Goal: Information Seeking & Learning: Find contact information

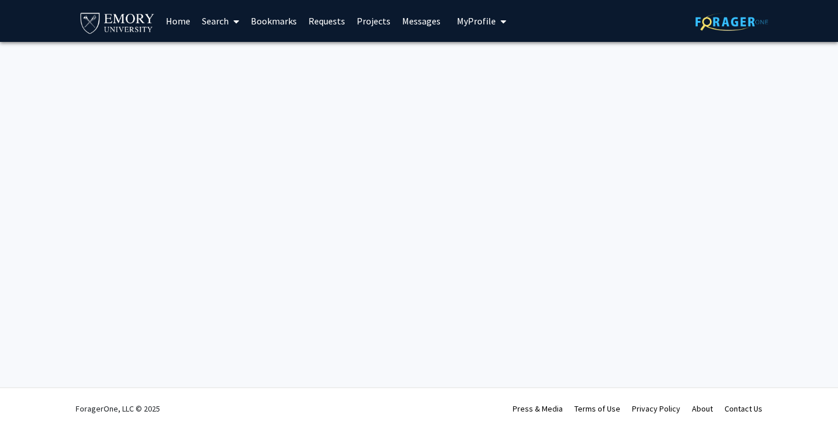
click at [172, 20] on link "Home" at bounding box center [178, 21] width 36 height 41
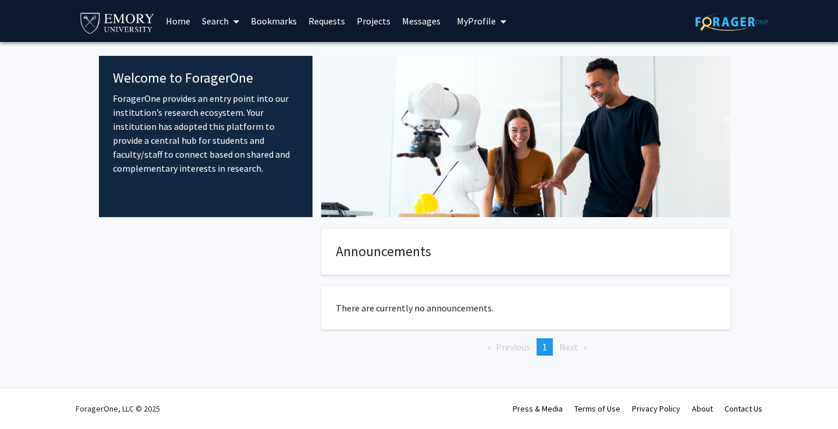
click at [234, 20] on icon at bounding box center [236, 21] width 6 height 9
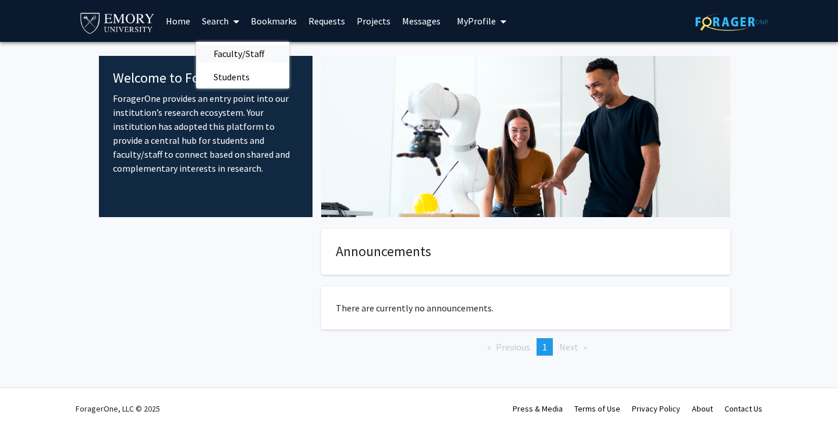
click at [238, 48] on span "Faculty/Staff" at bounding box center [238, 53] width 85 height 23
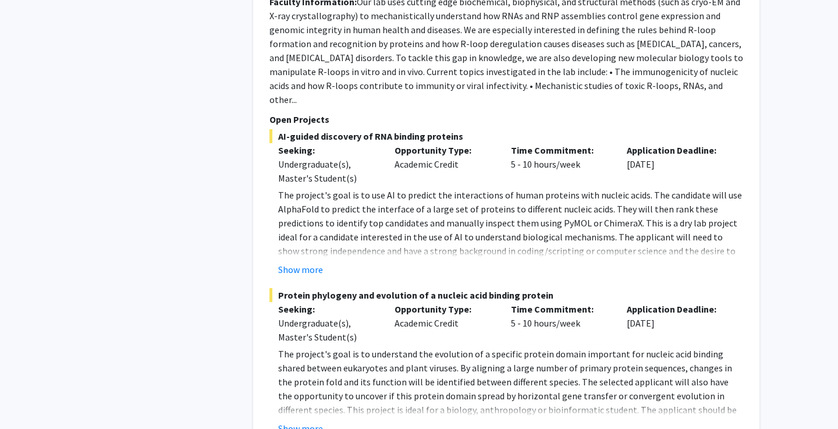
scroll to position [967, 0]
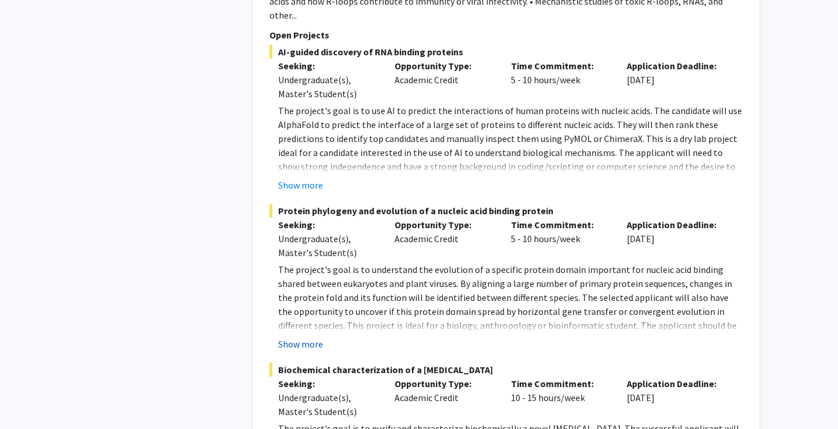
click at [304, 337] on button "Show more" at bounding box center [300, 344] width 45 height 14
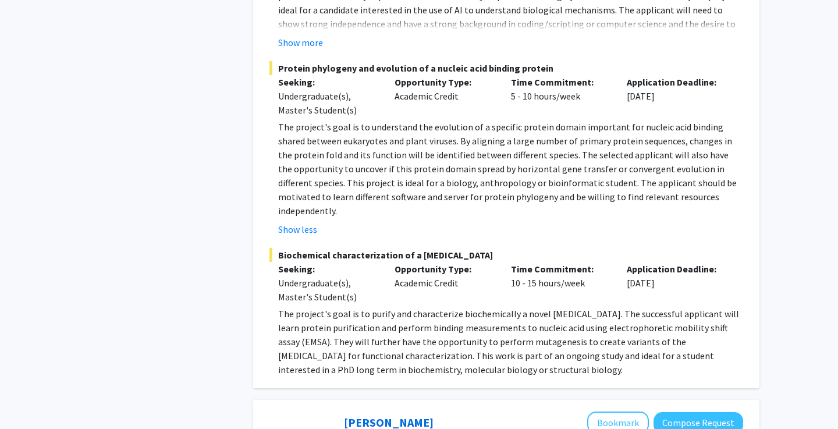
scroll to position [1109, 0]
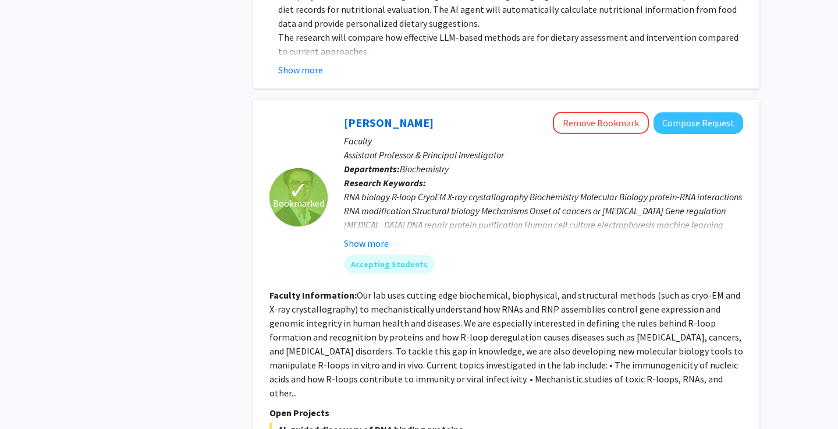
scroll to position [589, 0]
click at [364, 123] on link "[PERSON_NAME]" at bounding box center [389, 123] width 90 height 15
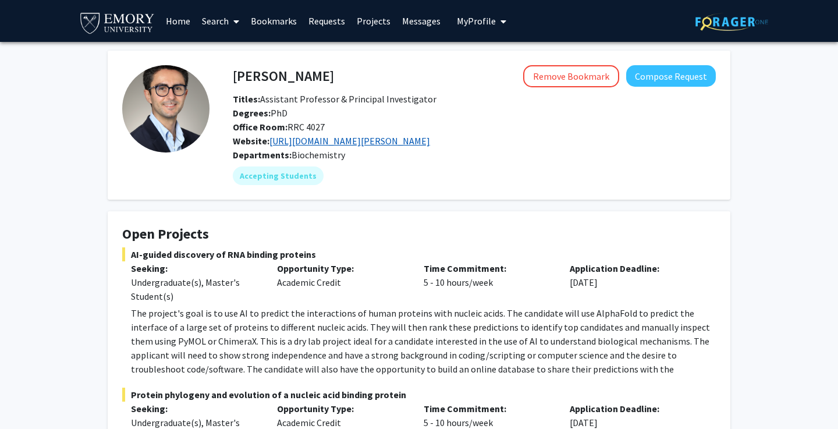
click at [340, 145] on link "[URL][DOMAIN_NAME][PERSON_NAME]" at bounding box center [349, 141] width 161 height 12
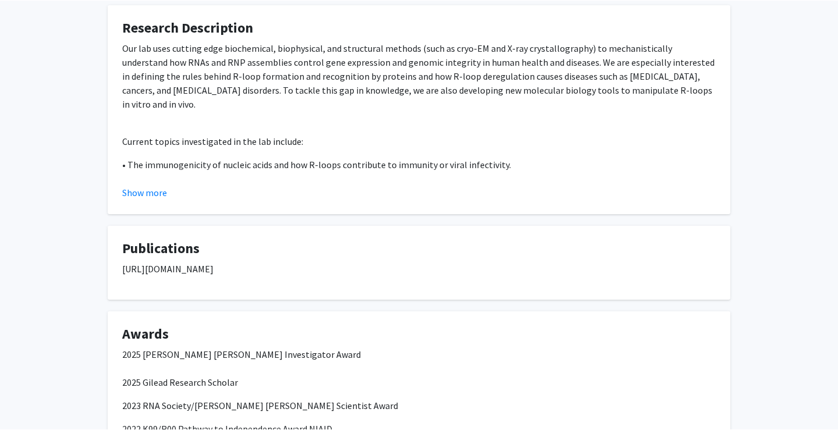
scroll to position [1064, 0]
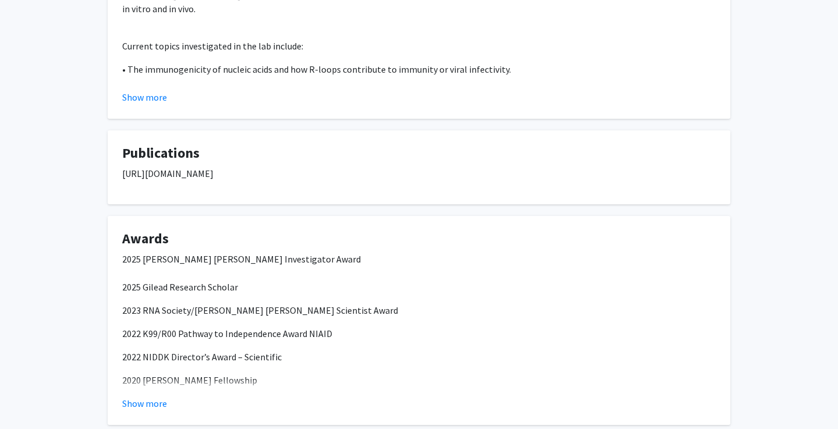
drag, startPoint x: 122, startPoint y: 174, endPoint x: 523, endPoint y: 188, distance: 401.0
click at [523, 188] on div "[URL][DOMAIN_NAME]" at bounding box center [418, 177] width 593 height 23
copy p "[URL][DOMAIN_NAME]"
click at [146, 97] on button "Show more" at bounding box center [144, 97] width 45 height 14
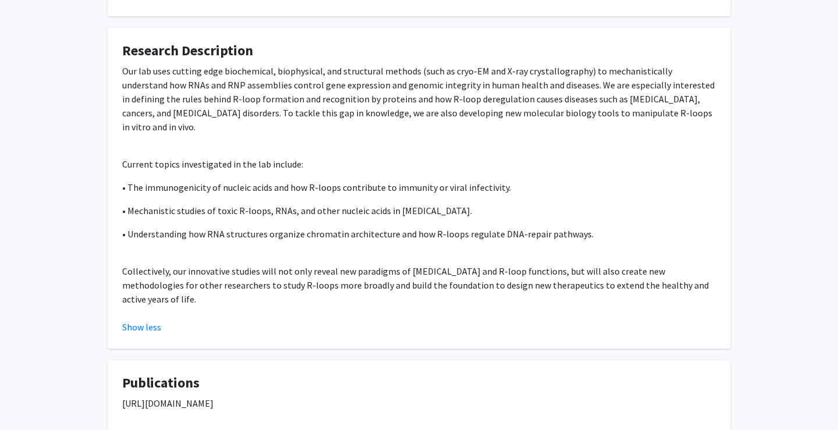
scroll to position [952, 0]
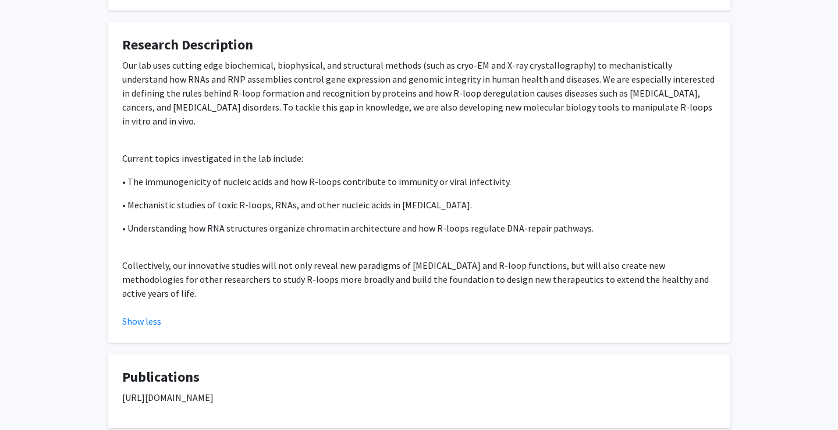
click at [123, 263] on p "Collectively, our innovative studies will not only reveal new paradigms of [MED…" at bounding box center [418, 279] width 593 height 42
